Goal: Task Accomplishment & Management: Use online tool/utility

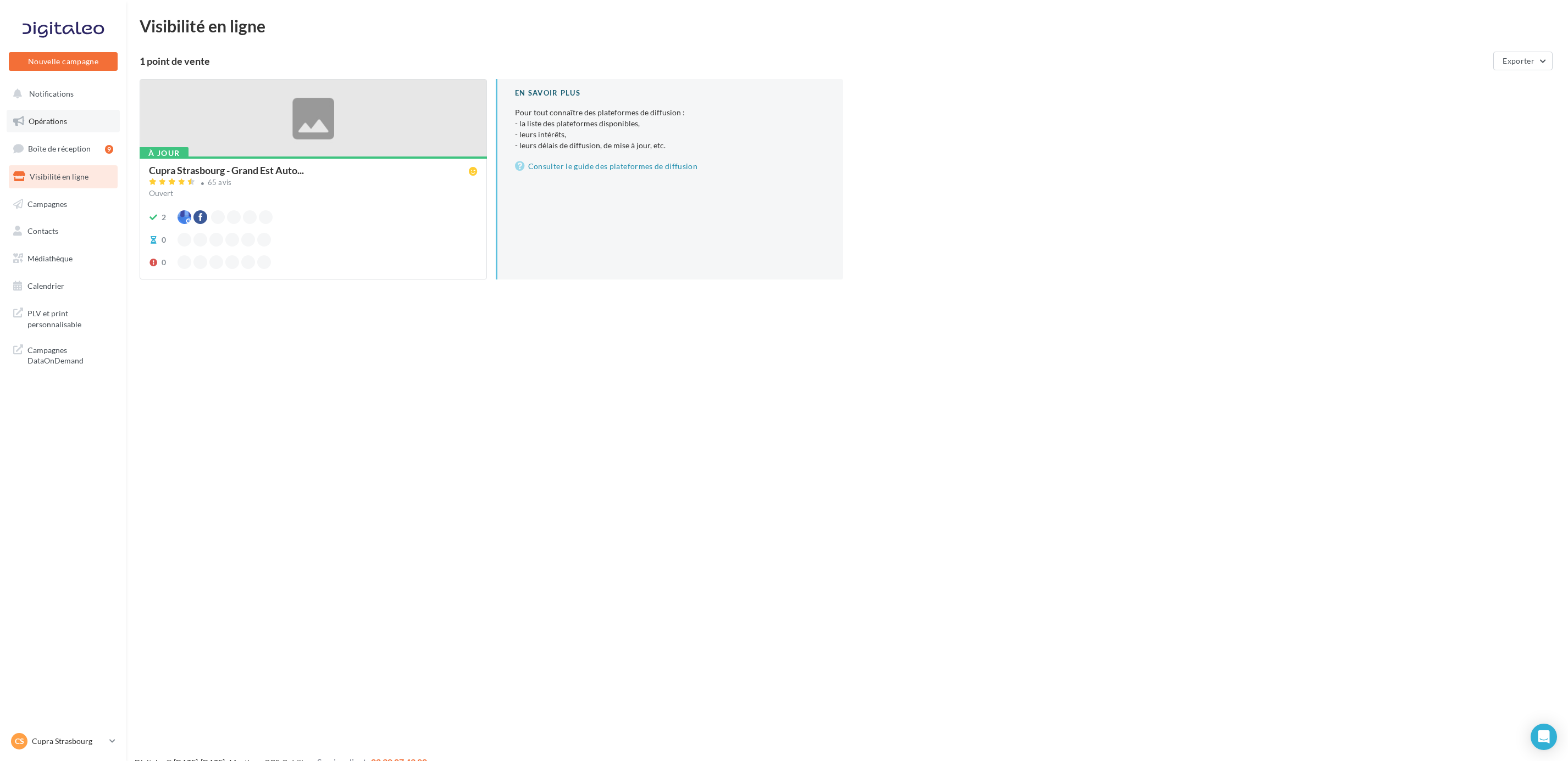
click at [86, 122] on link "Opérations" at bounding box center [63, 122] width 113 height 23
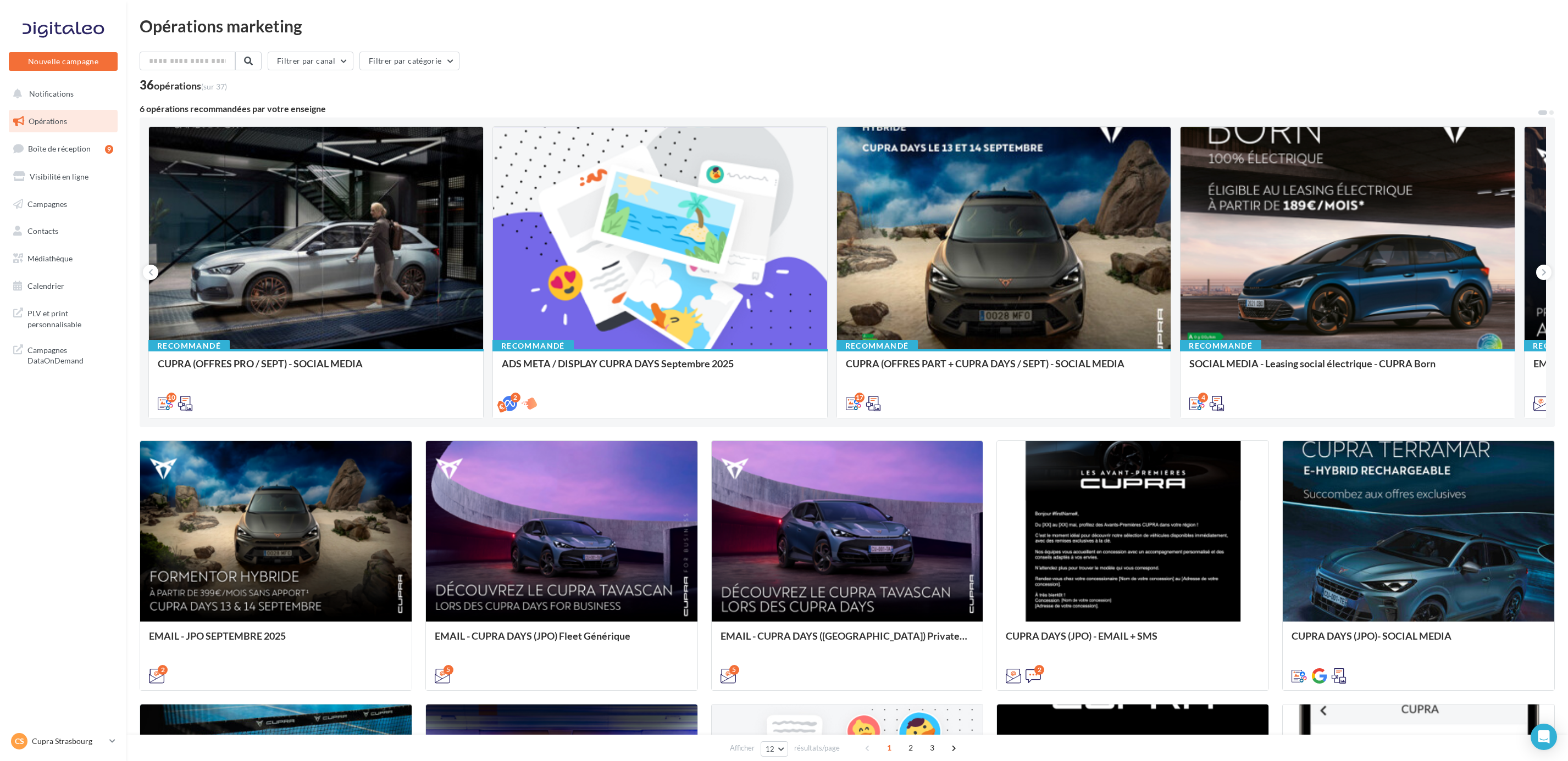
click at [68, 730] on nav "Nouvelle campagne Nouvelle campagne Notifications Opérations Boîte de réception…" at bounding box center [63, 380] width 127 height 761
click at [69, 732] on link "CS Cupra Strasbourg cupra_strasbourg" at bounding box center [63, 742] width 109 height 21
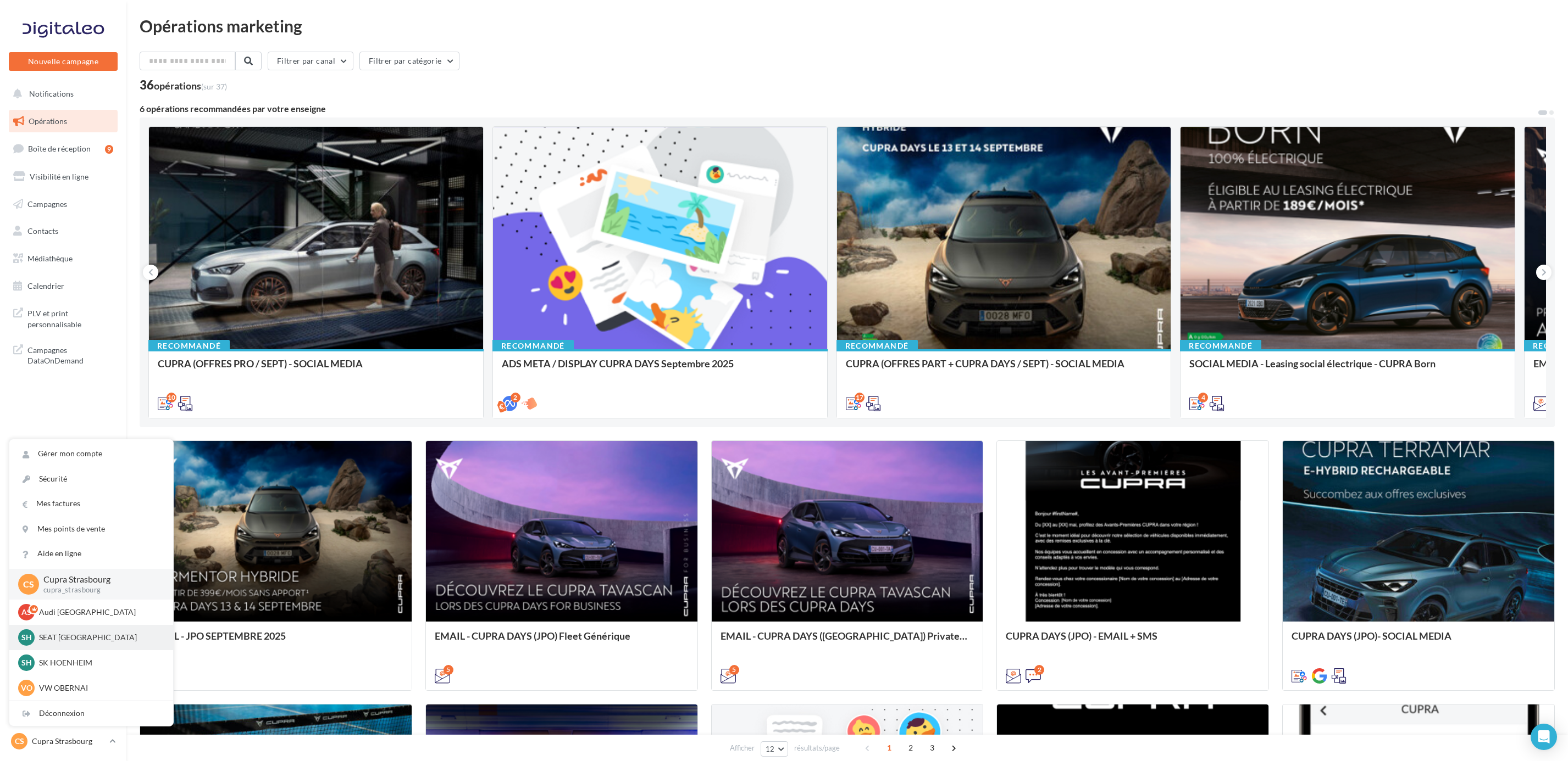
click at [82, 633] on p "SEAT [GEOGRAPHIC_DATA]" at bounding box center [99, 638] width 121 height 11
